Goal: Task Accomplishment & Management: Complete application form

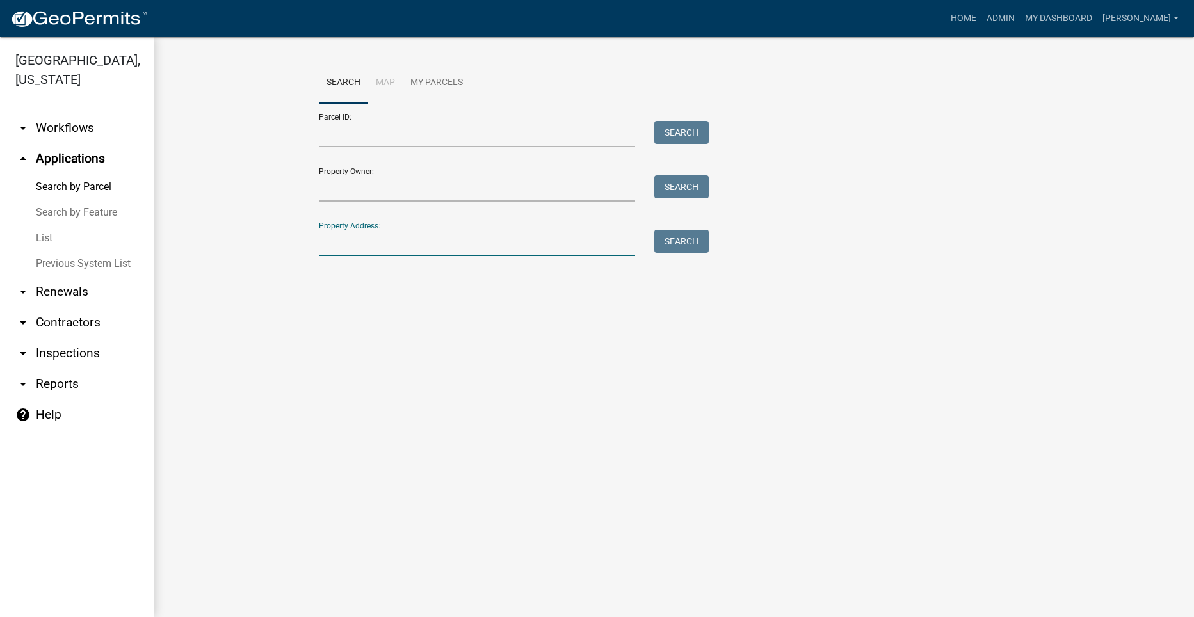
click at [398, 246] on input "Property Address:" at bounding box center [477, 243] width 317 height 26
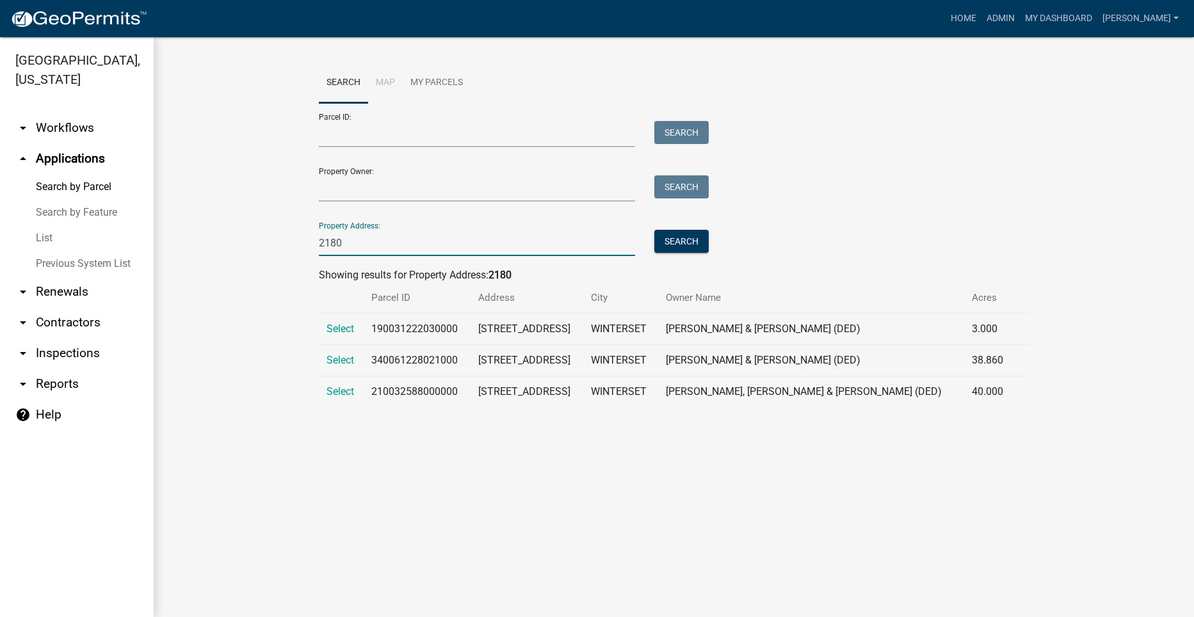
type input "2180"
click at [583, 331] on td "2180 114TH CT" at bounding box center [527, 329] width 113 height 31
click at [343, 329] on span "Select" at bounding box center [341, 329] width 28 height 12
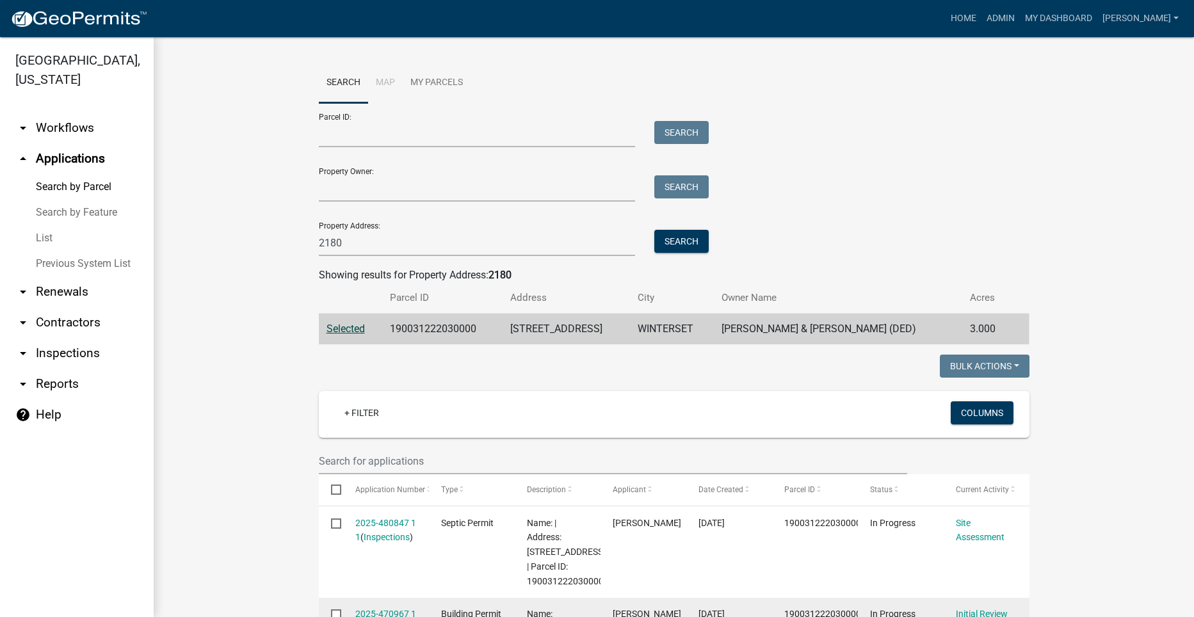
scroll to position [192, 0]
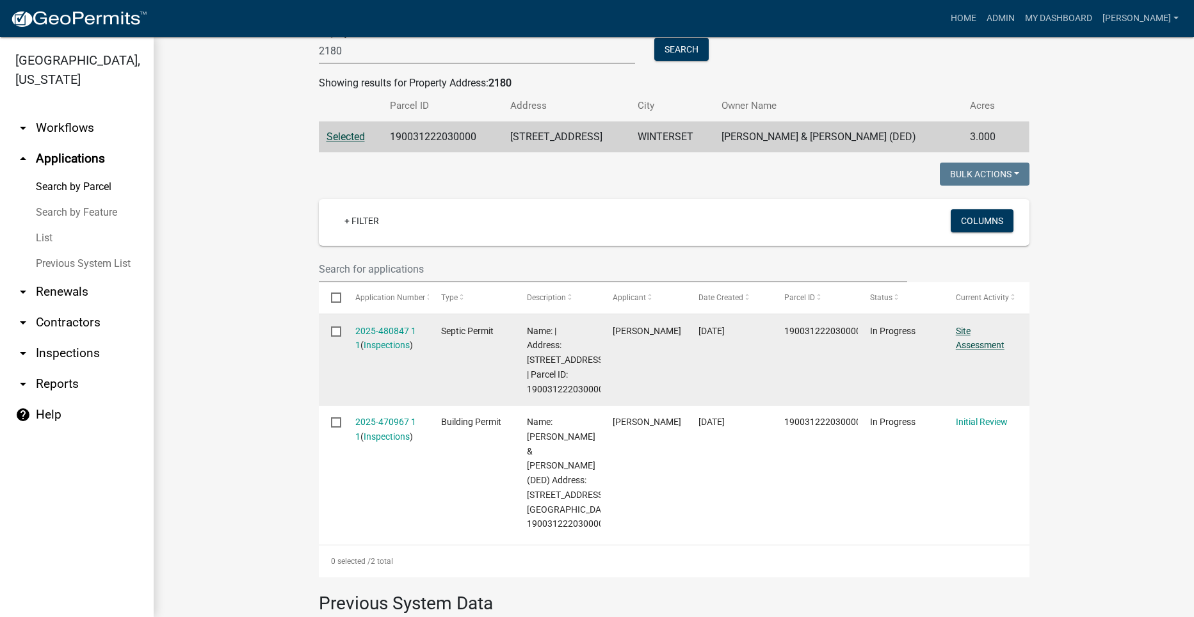
click at [962, 343] on link "Site Assessment" at bounding box center [980, 338] width 49 height 25
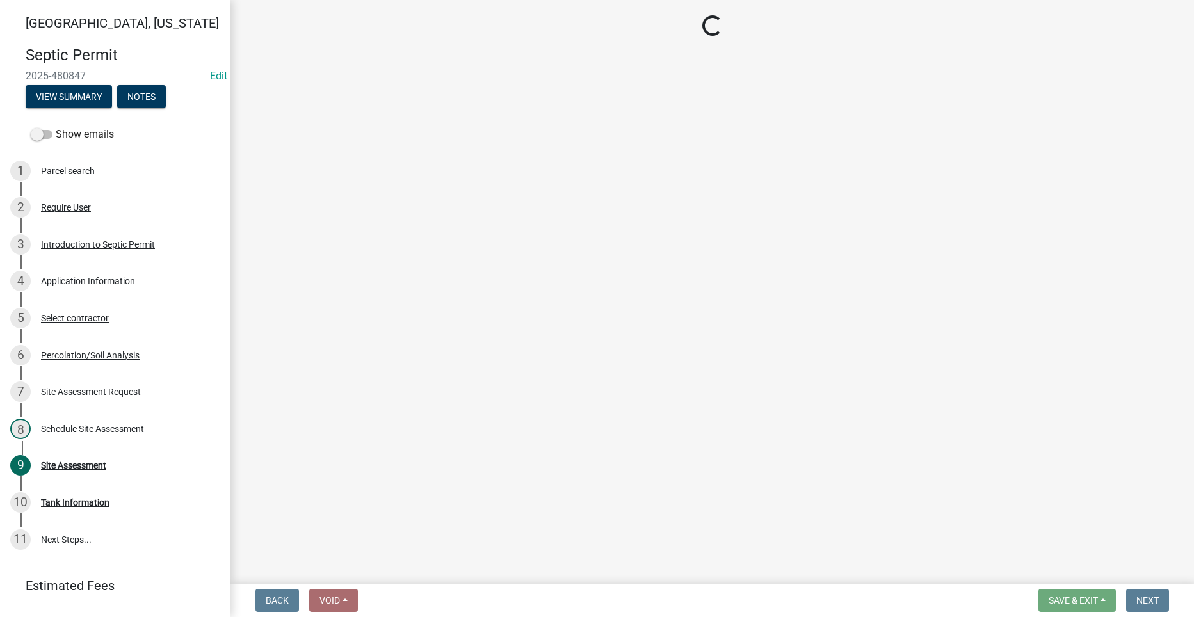
select select "dbe3a1b9-a4b3-48fa-b9c0-fee70399abae"
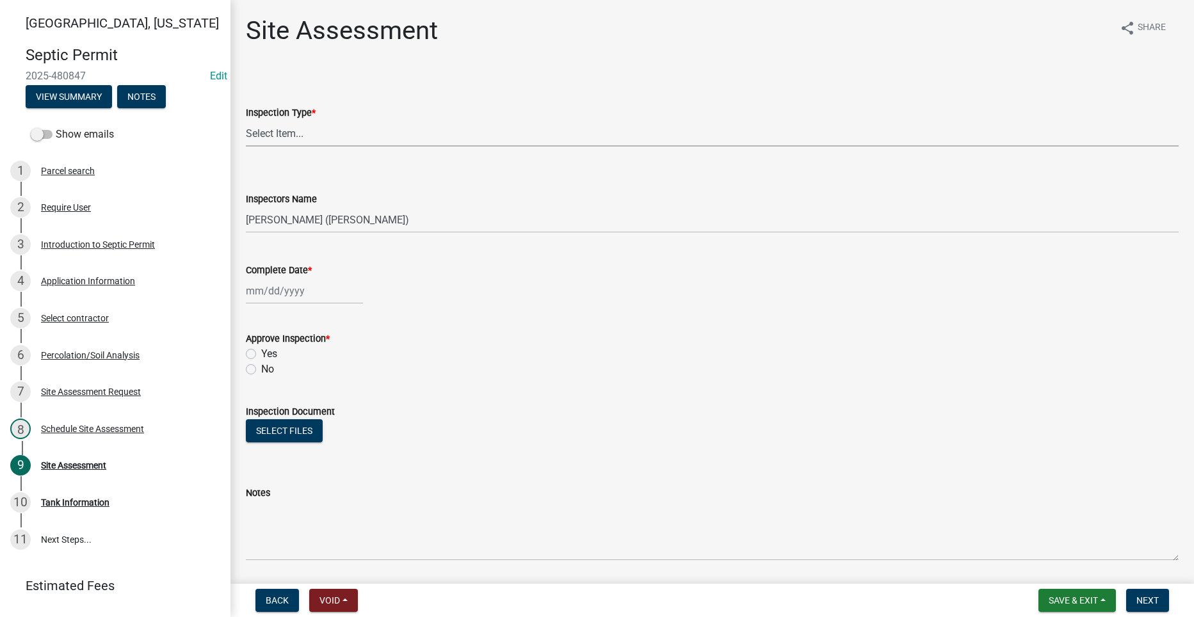
click at [270, 130] on select "Select Item... Site Assessment" at bounding box center [712, 133] width 933 height 26
click at [246, 120] on select "Select Item... Site Assessment" at bounding box center [712, 133] width 933 height 26
select select "cee7aade-c60a-47dc-8b48-e4cdff881902"
click at [275, 293] on div at bounding box center [304, 291] width 117 height 26
select select "9"
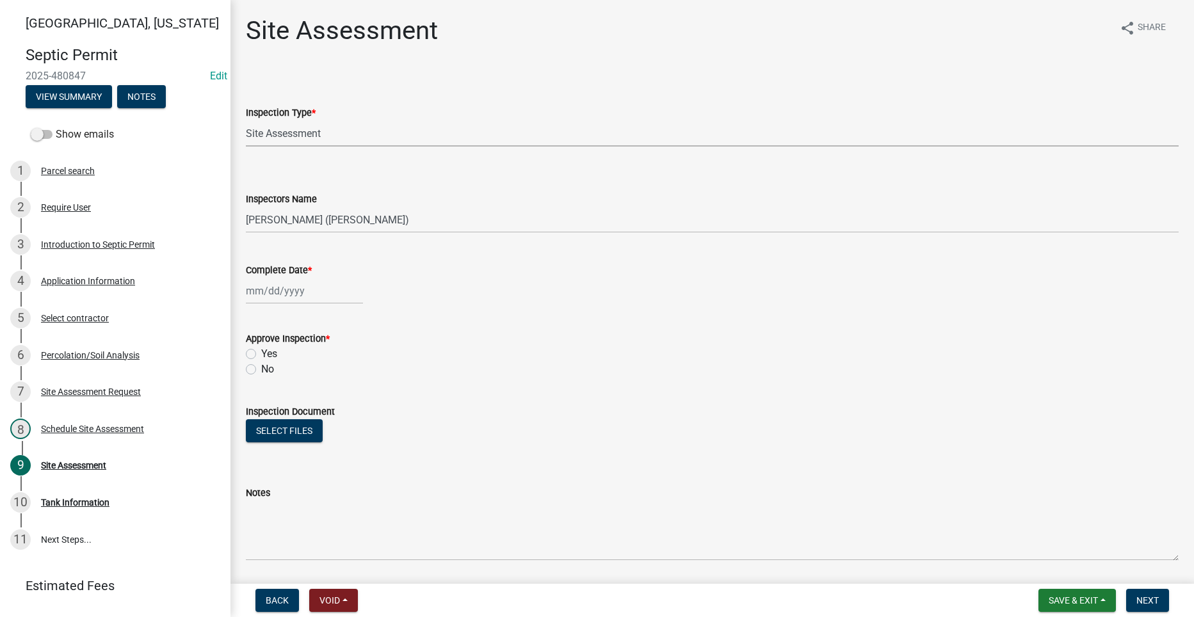
select select "2025"
click at [259, 419] on div "22" at bounding box center [258, 420] width 20 height 20
type input "[DATE]"
click at [252, 348] on div "Yes" at bounding box center [712, 353] width 933 height 15
click at [261, 353] on label "Yes" at bounding box center [269, 353] width 16 height 15
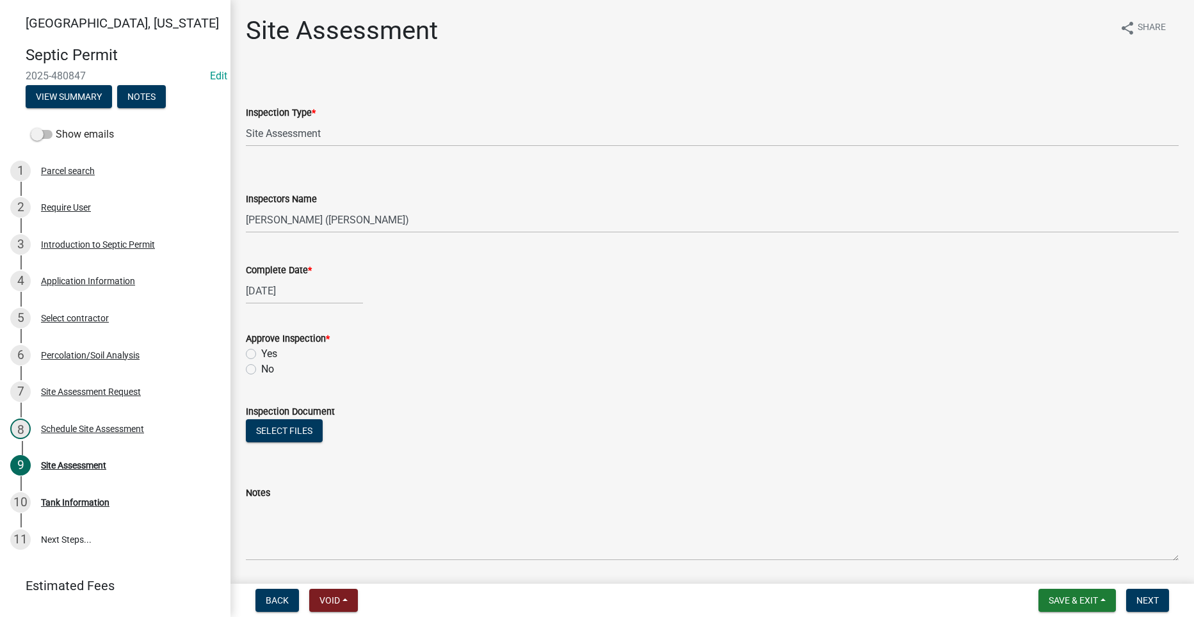
click at [261, 353] on input "Yes" at bounding box center [265, 350] width 8 height 8
radio input "true"
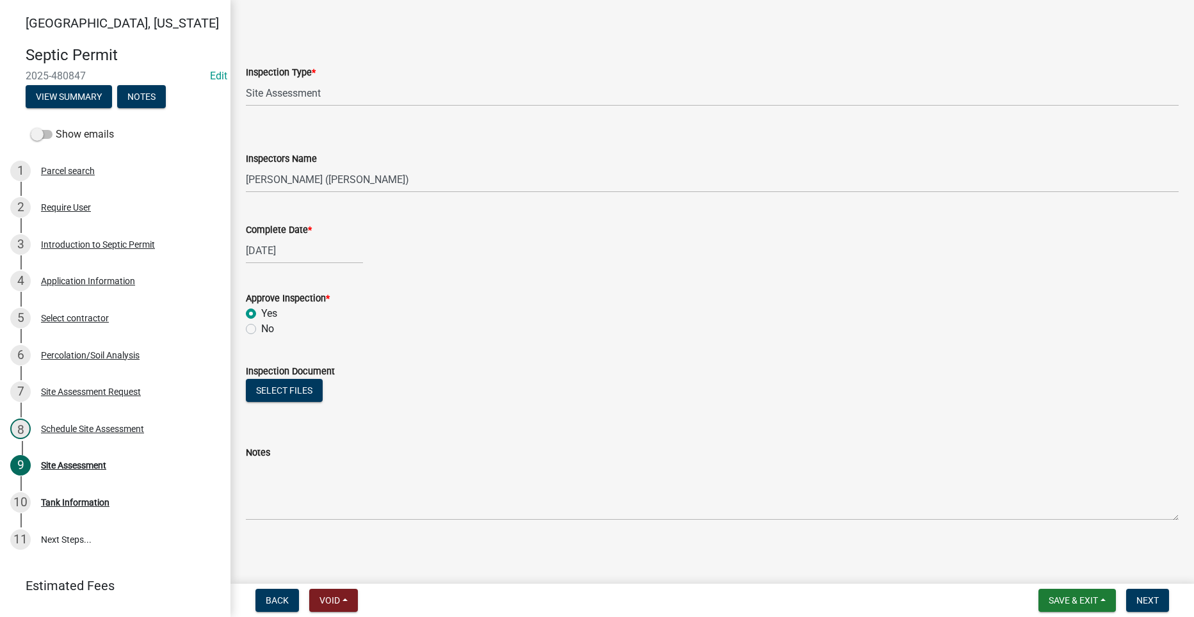
scroll to position [42, 0]
click at [1145, 601] on span "Next" at bounding box center [1148, 600] width 22 height 10
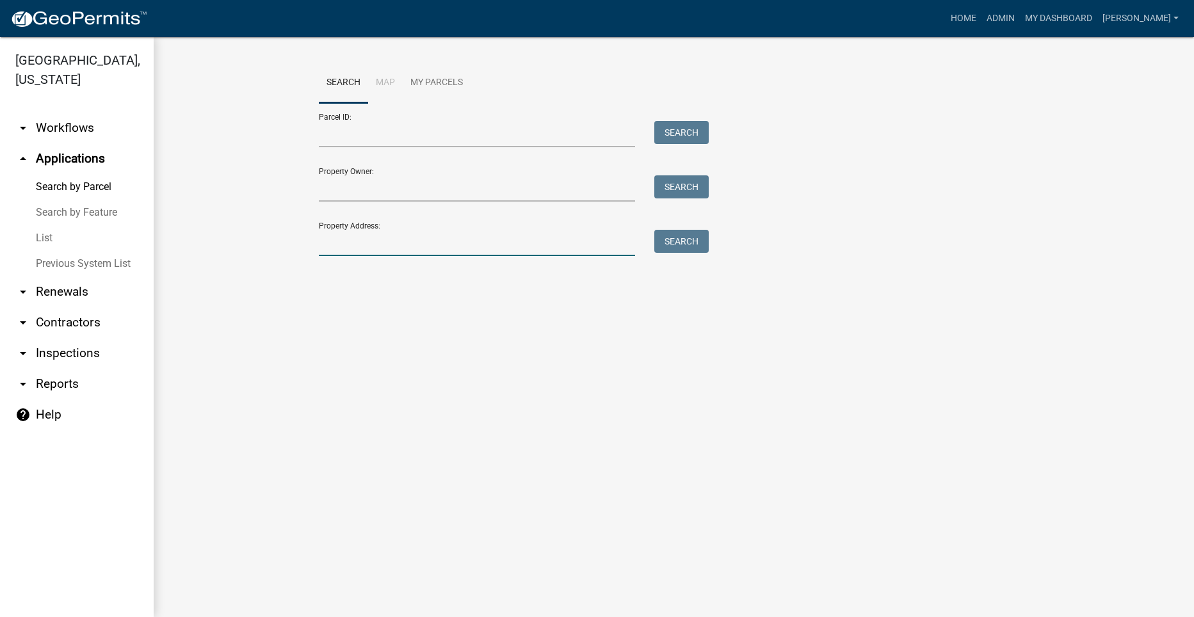
click at [404, 247] on input "Property Address:" at bounding box center [477, 243] width 317 height 26
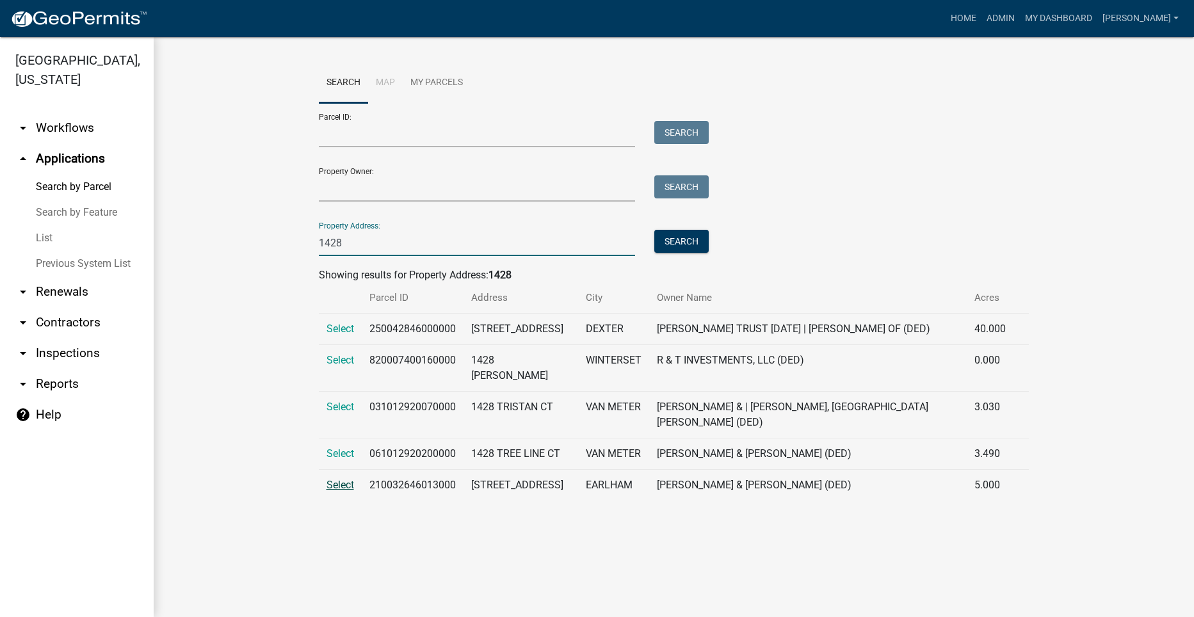
type input "1428"
click at [342, 491] on span "Select" at bounding box center [341, 485] width 28 height 12
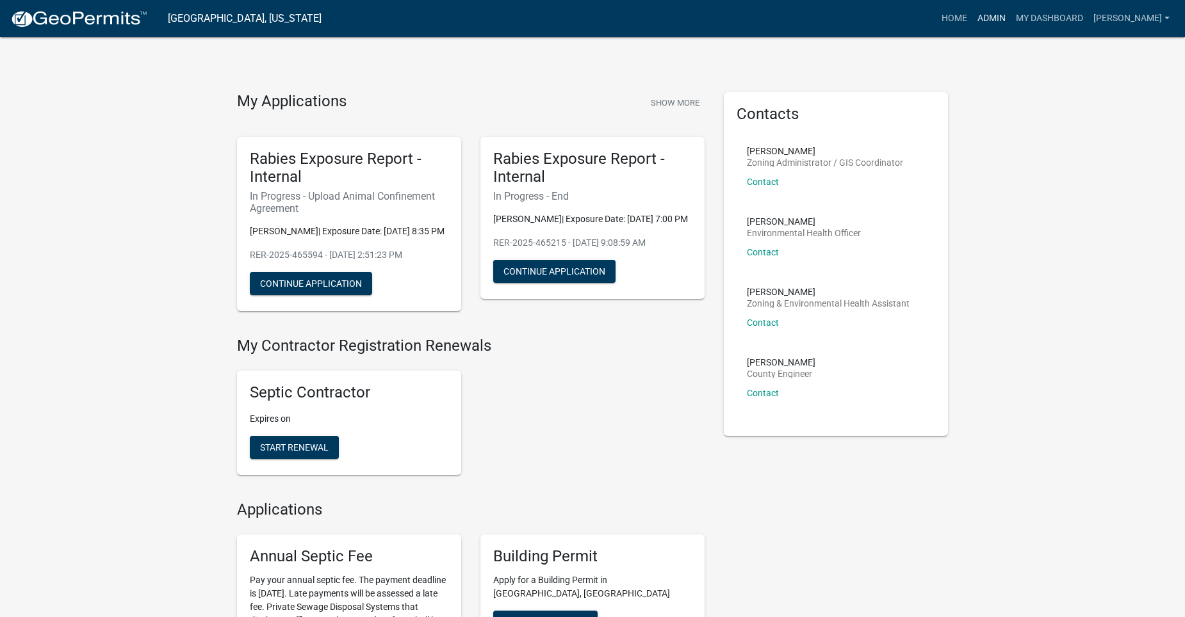
click at [1008, 15] on link "Admin" at bounding box center [991, 18] width 38 height 24
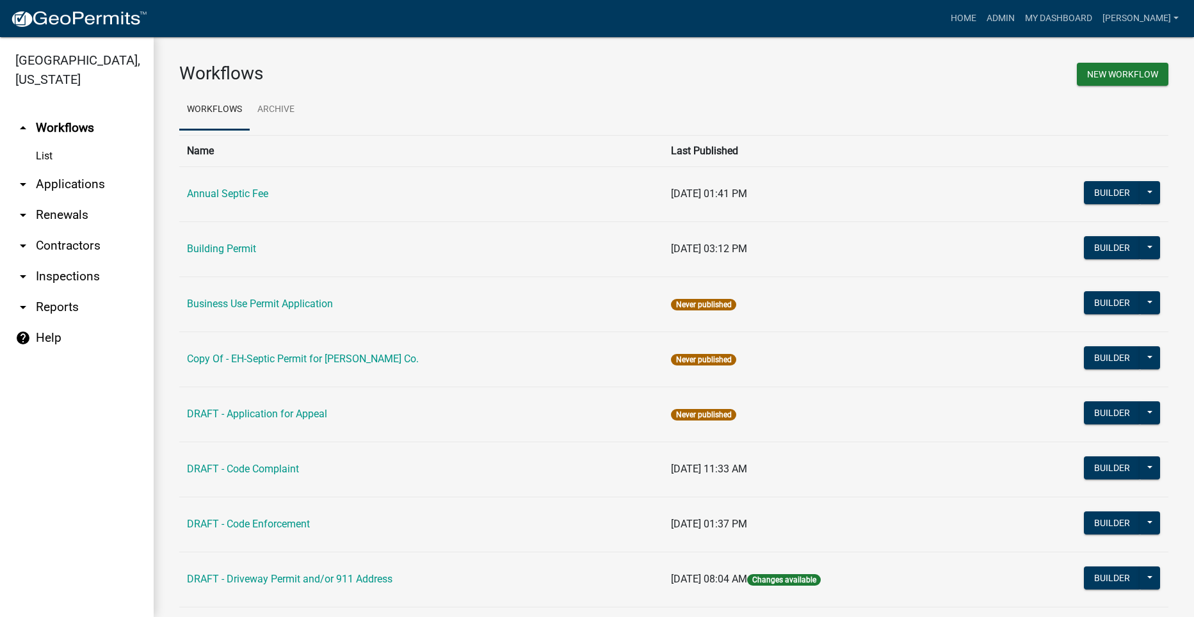
click at [70, 169] on link "arrow_drop_down Applications" at bounding box center [77, 184] width 154 height 31
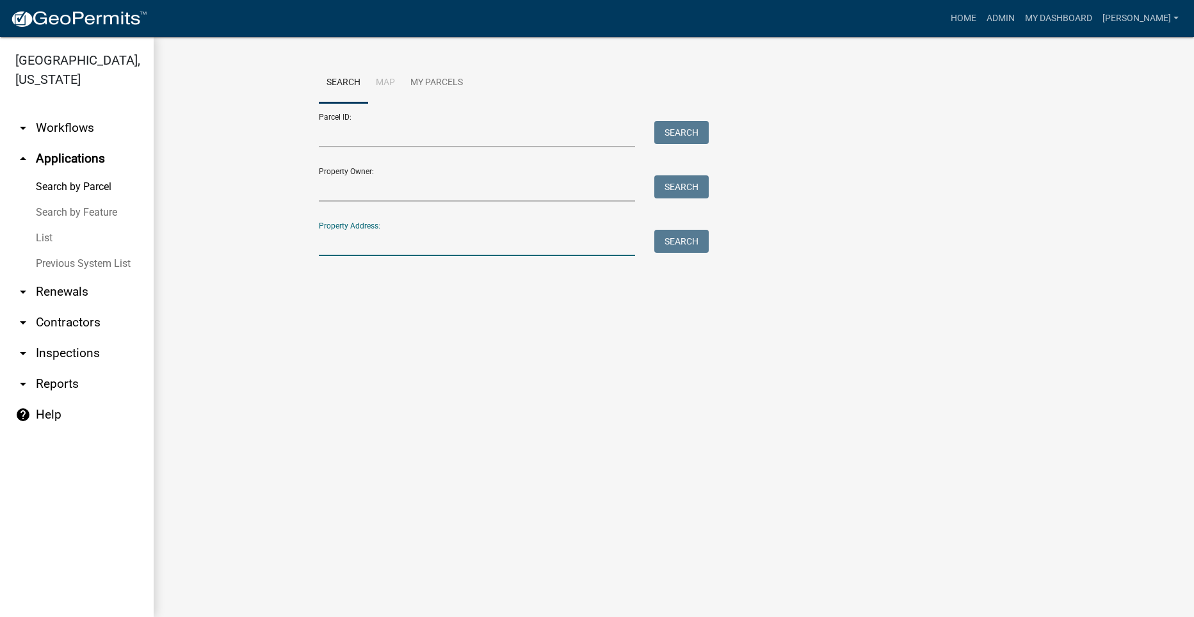
click at [403, 238] on input "Property Address:" at bounding box center [477, 243] width 317 height 26
type input "1428"
click at [676, 239] on button "Search" at bounding box center [681, 241] width 54 height 23
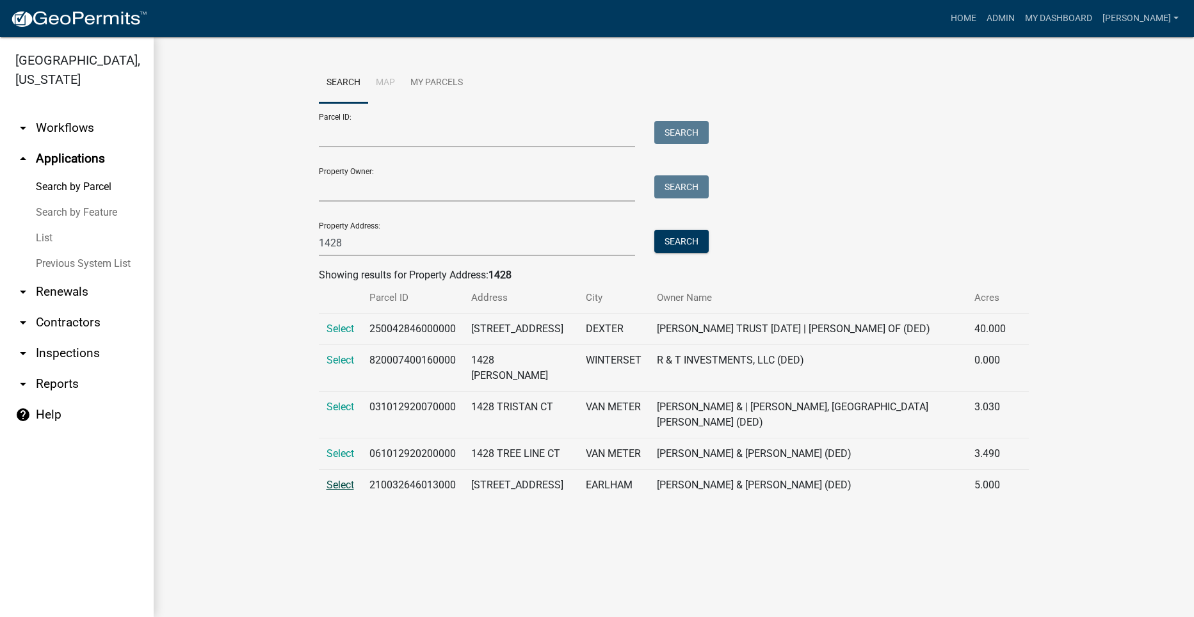
click at [343, 491] on span "Select" at bounding box center [341, 485] width 28 height 12
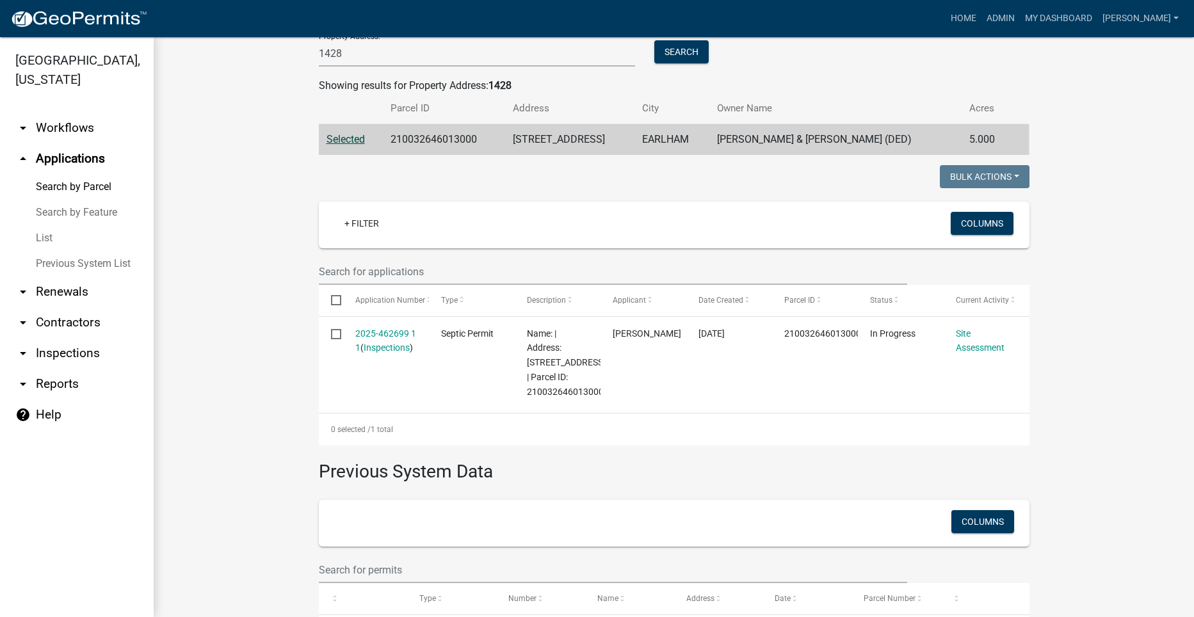
scroll to position [192, 0]
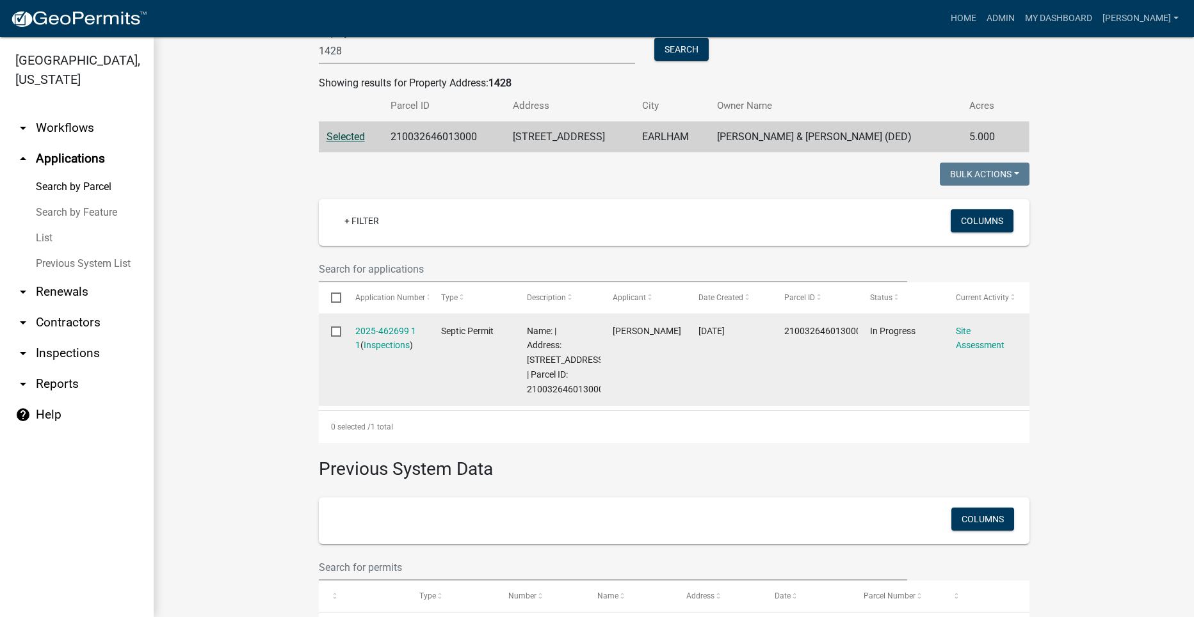
click at [973, 337] on div "Site Assessment" at bounding box center [986, 338] width 61 height 29
click at [973, 339] on div "Site Assessment" at bounding box center [986, 338] width 61 height 29
click at [959, 341] on link "Site Assessment" at bounding box center [980, 338] width 49 height 25
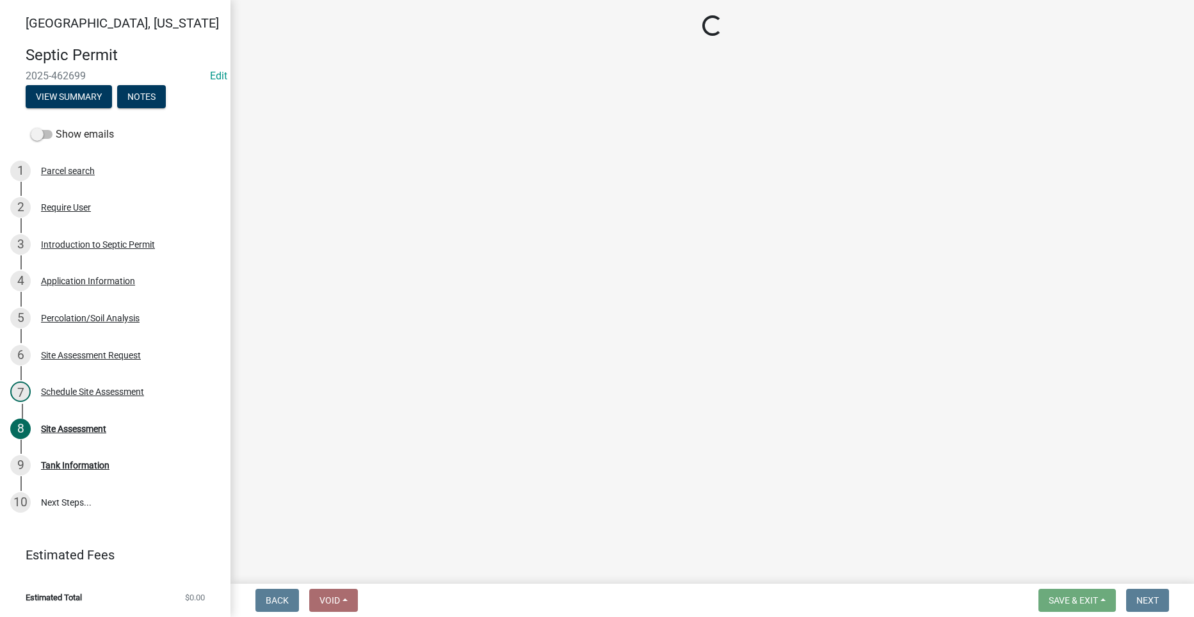
select select "dbe3a1b9-a4b3-48fa-b9c0-fee70399abae"
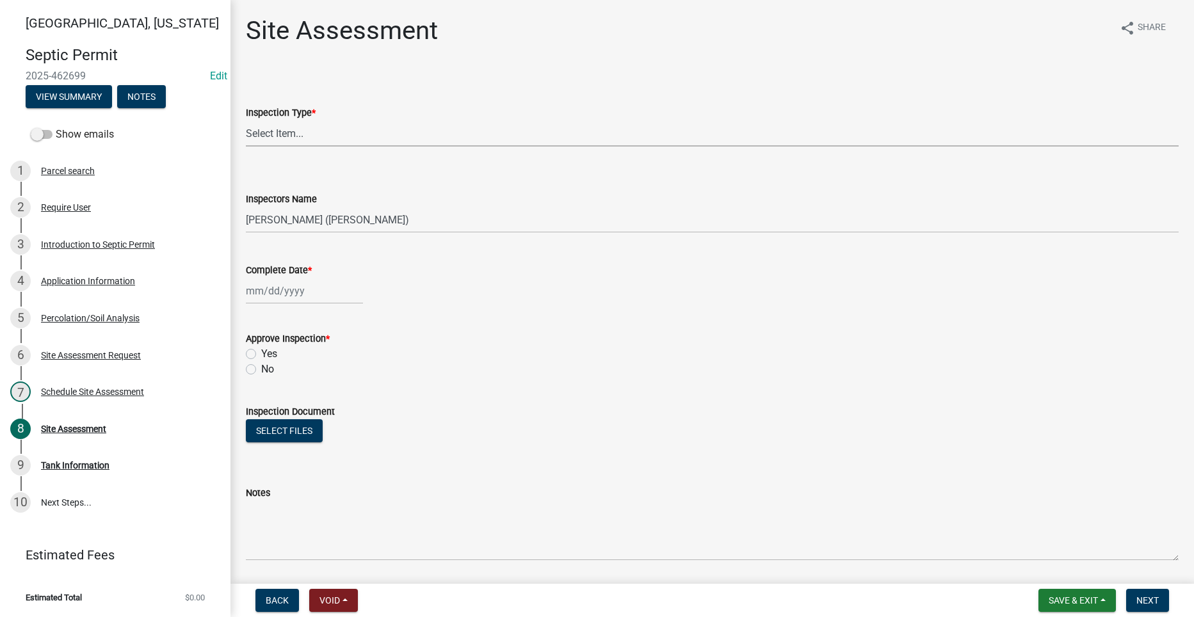
click at [272, 136] on select "Select Item... Site Assessment" at bounding box center [712, 133] width 933 height 26
click at [246, 120] on select "Select Item... Site Assessment" at bounding box center [712, 133] width 933 height 26
select select "cee7aade-c60a-47dc-8b48-e4cdff881902"
click at [278, 292] on div at bounding box center [304, 291] width 117 height 26
select select "9"
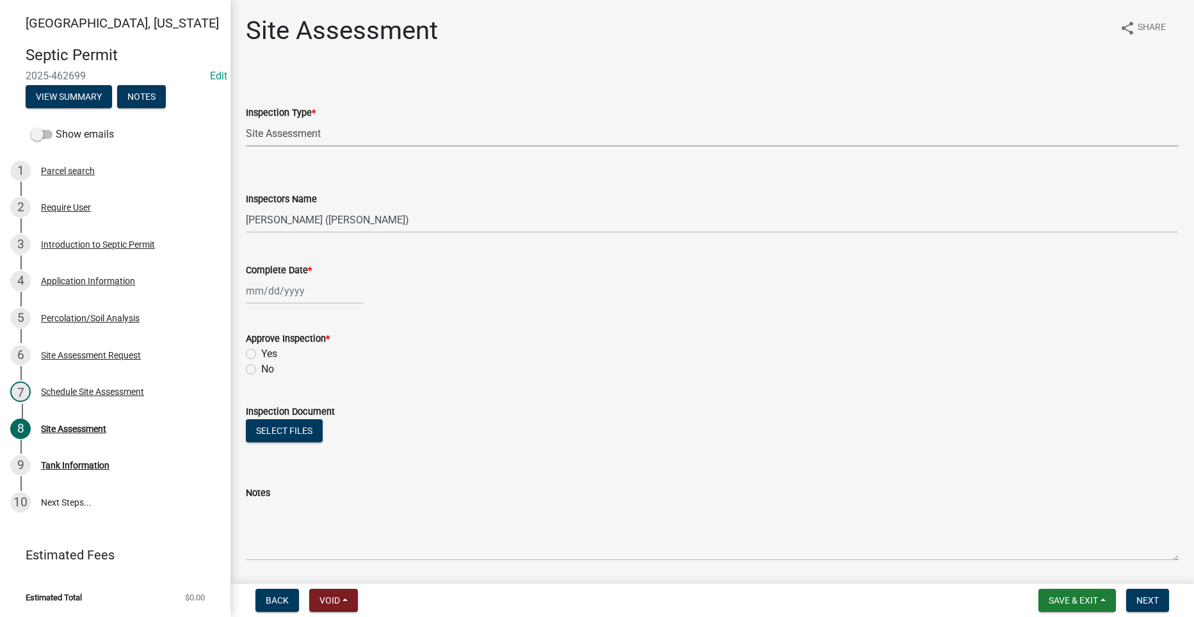
select select "2025"
click at [261, 426] on div "22" at bounding box center [258, 420] width 20 height 20
type input "[DATE]"
click at [261, 353] on label "Yes" at bounding box center [269, 353] width 16 height 15
click at [261, 353] on input "Yes" at bounding box center [265, 350] width 8 height 8
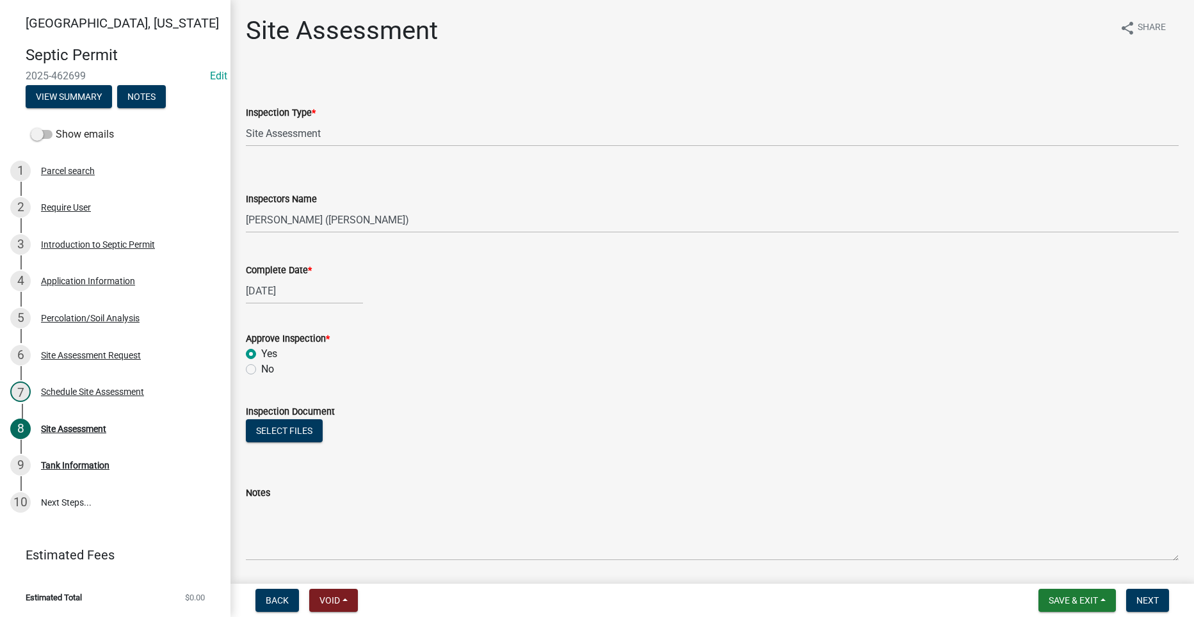
radio input "true"
click at [1081, 594] on button "Save & Exit" at bounding box center [1077, 600] width 77 height 23
click at [1034, 537] on button "Save" at bounding box center [1065, 536] width 102 height 31
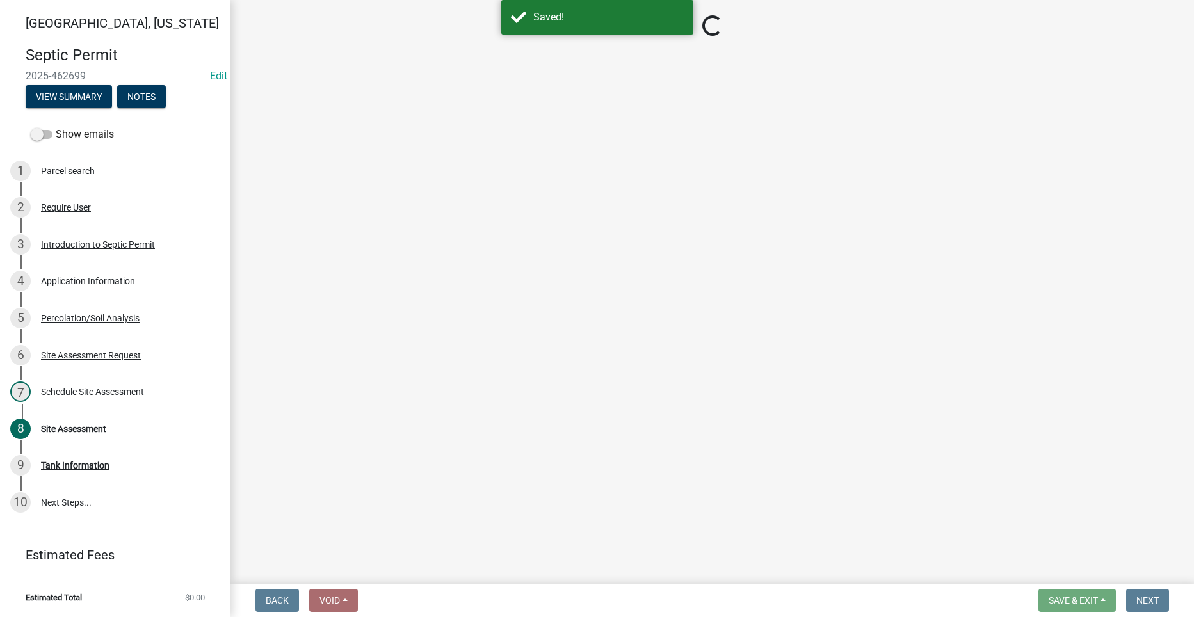
select select "cee7aade-c60a-47dc-8b48-e4cdff881902"
select select "dbe3a1b9-a4b3-48fa-b9c0-fee70399abae"
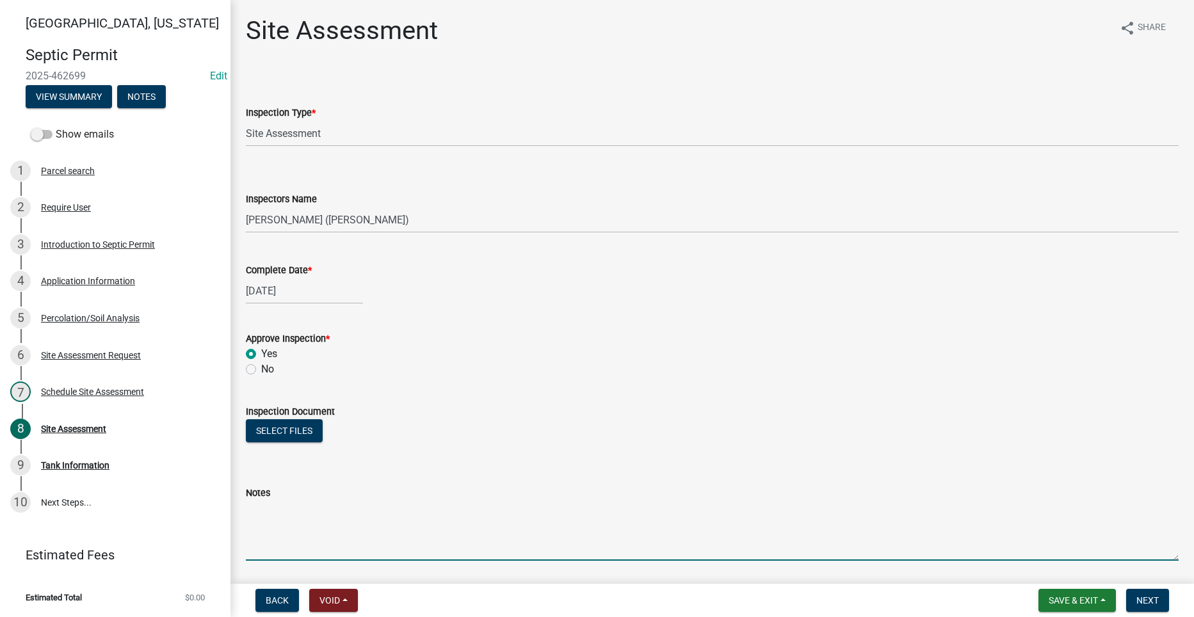
click at [412, 512] on textarea "Notes" at bounding box center [712, 531] width 933 height 60
type textarea "There is a well on IDNR GP6 Well siting tool web page with the coordinates of L…"
click at [1156, 601] on span "Next" at bounding box center [1148, 600] width 22 height 10
